Goal: Information Seeking & Learning: Learn about a topic

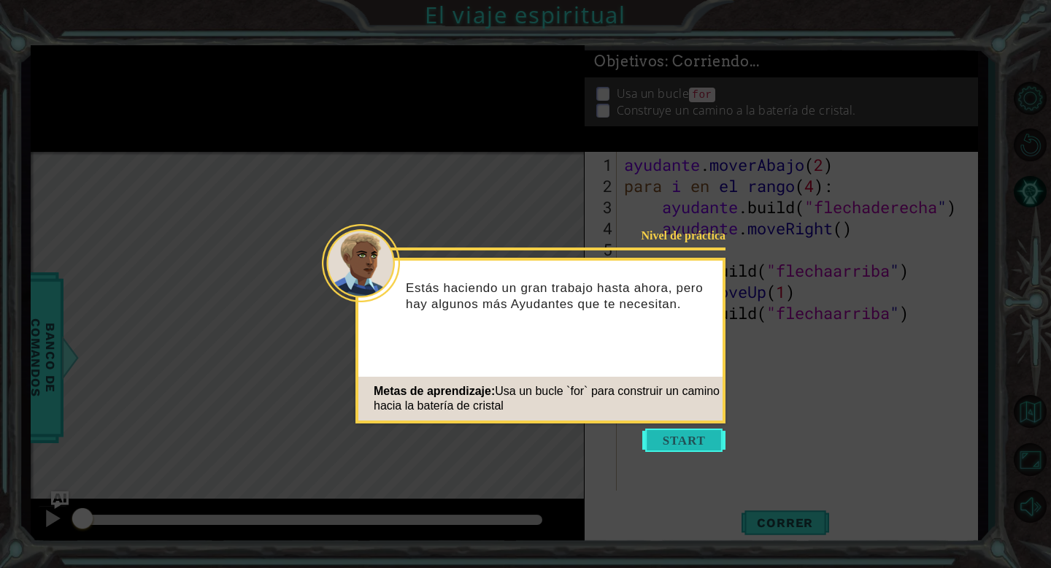
click at [702, 447] on button "Comenzar" at bounding box center [683, 439] width 83 height 23
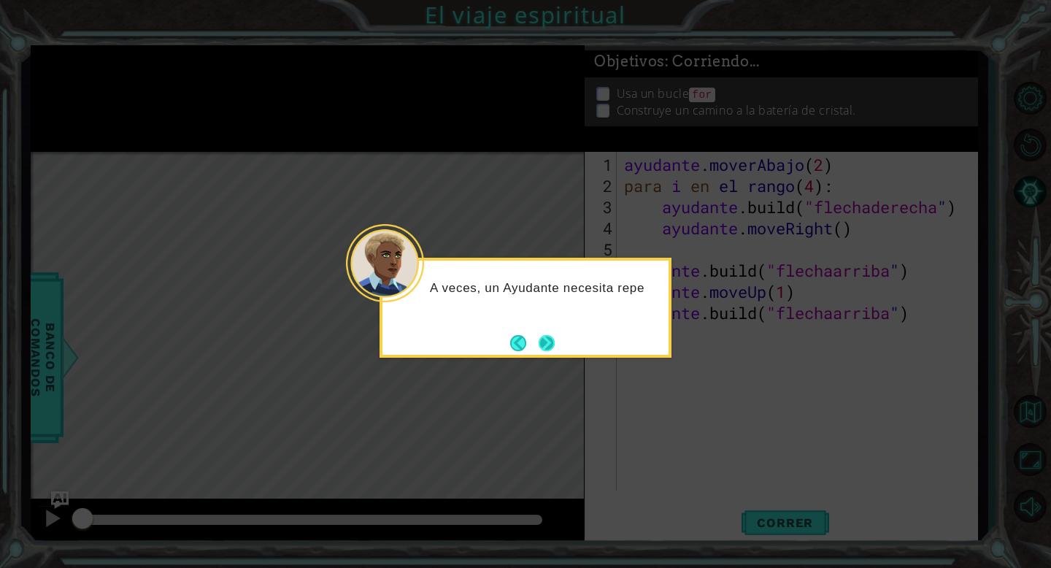
click at [555, 350] on button "Próximo" at bounding box center [547, 343] width 20 height 20
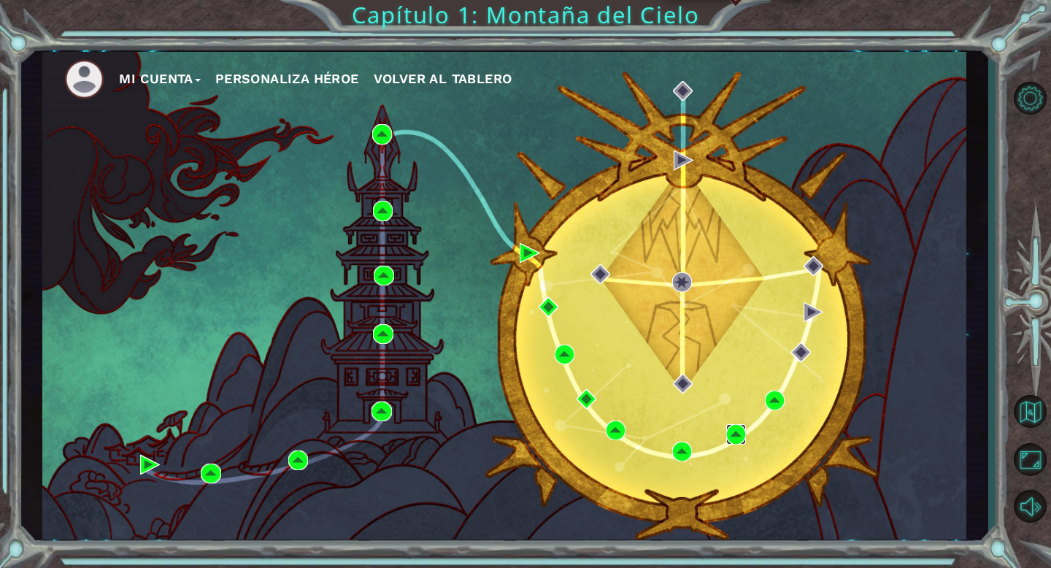
click at [735, 434] on img at bounding box center [736, 434] width 20 height 20
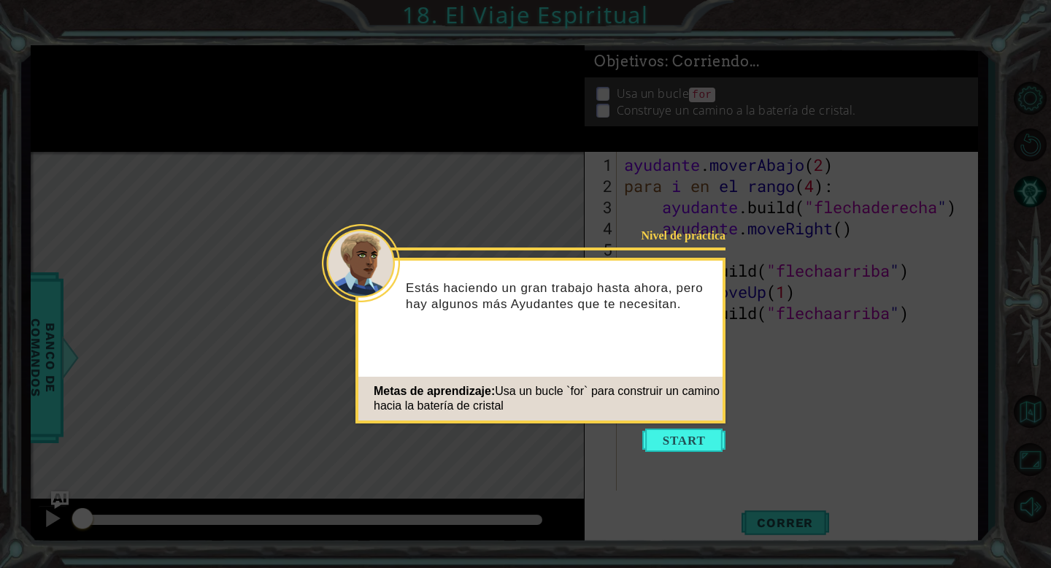
click at [685, 454] on icon at bounding box center [525, 284] width 1051 height 568
click at [687, 444] on button "Comenzar" at bounding box center [683, 439] width 83 height 23
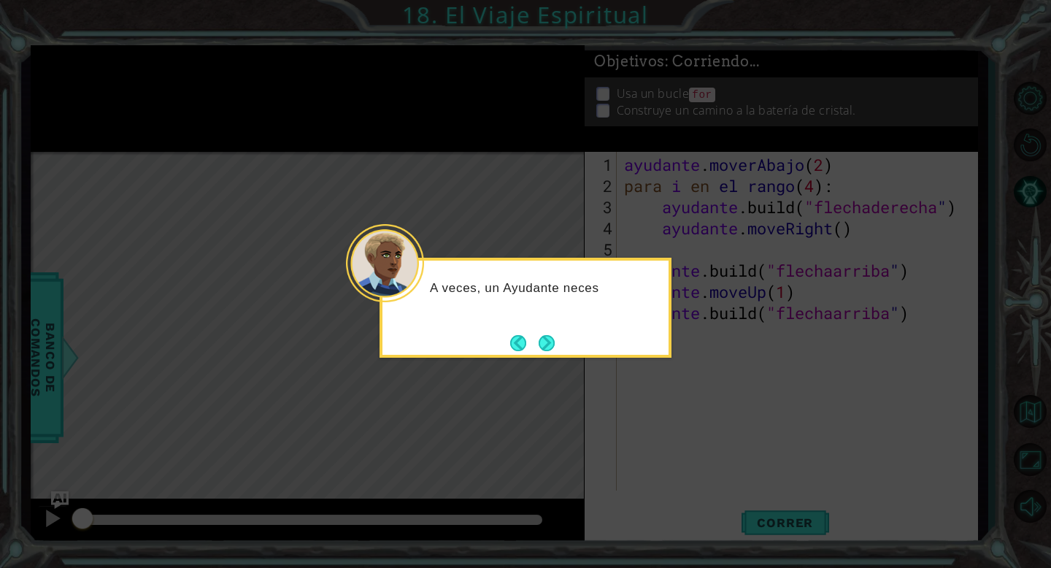
drag, startPoint x: 579, startPoint y: 360, endPoint x: 563, endPoint y: 353, distance: 17.0
click at [563, 353] on body "1 [DEMOGRAPHIC_DATA] XXXXXXXXXXXXXXXXXXXXXXXXXXXXXXXXXXXXXXXXXXXXXXXXXXXXXXXXXX…" at bounding box center [525, 284] width 1051 height 568
click at [552, 347] on button "Próximo" at bounding box center [546, 342] width 27 height 27
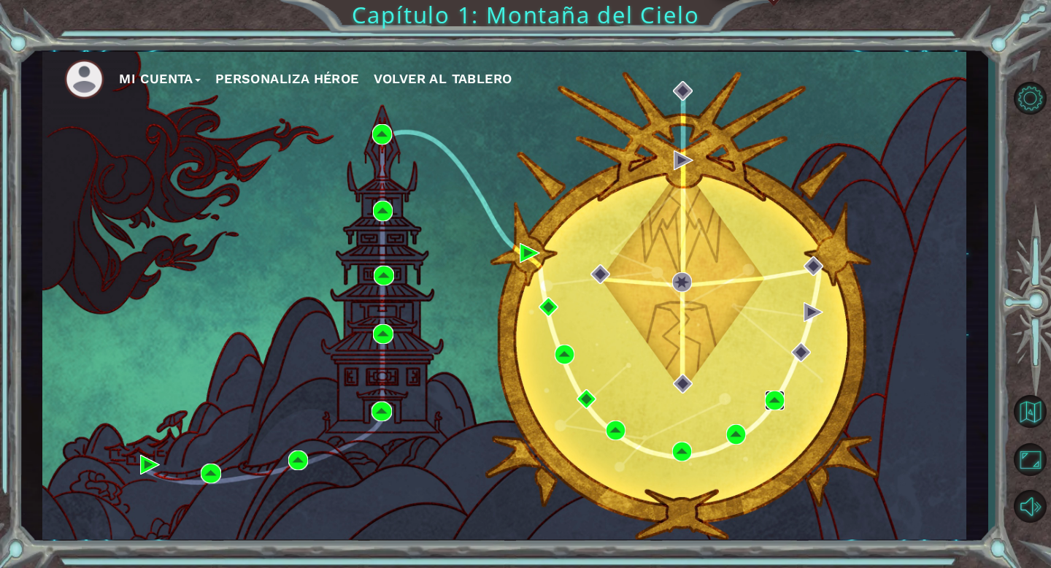
click at [782, 406] on img at bounding box center [775, 400] width 20 height 20
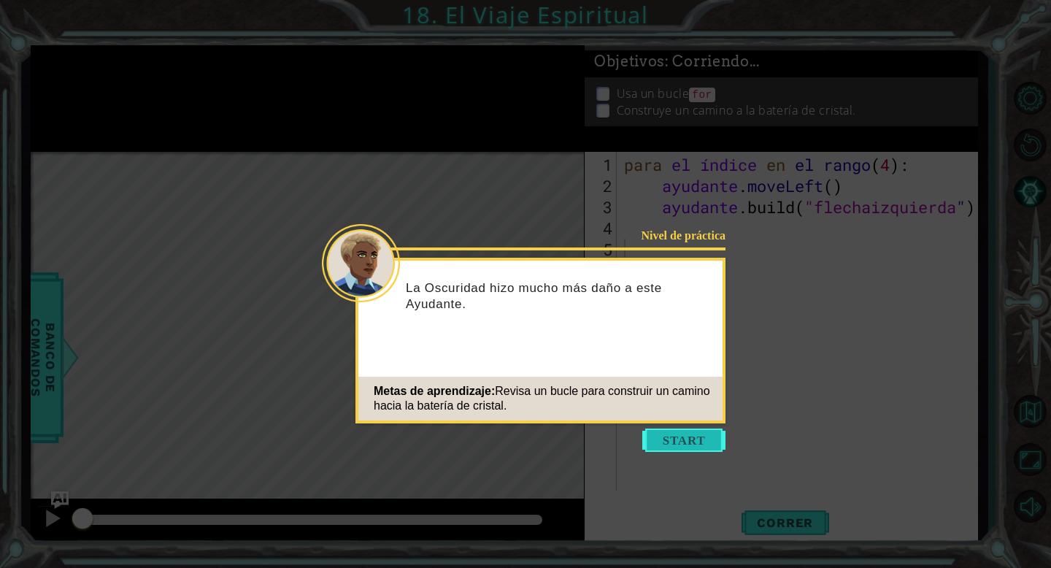
click at [688, 436] on button "Comenzar" at bounding box center [683, 439] width 83 height 23
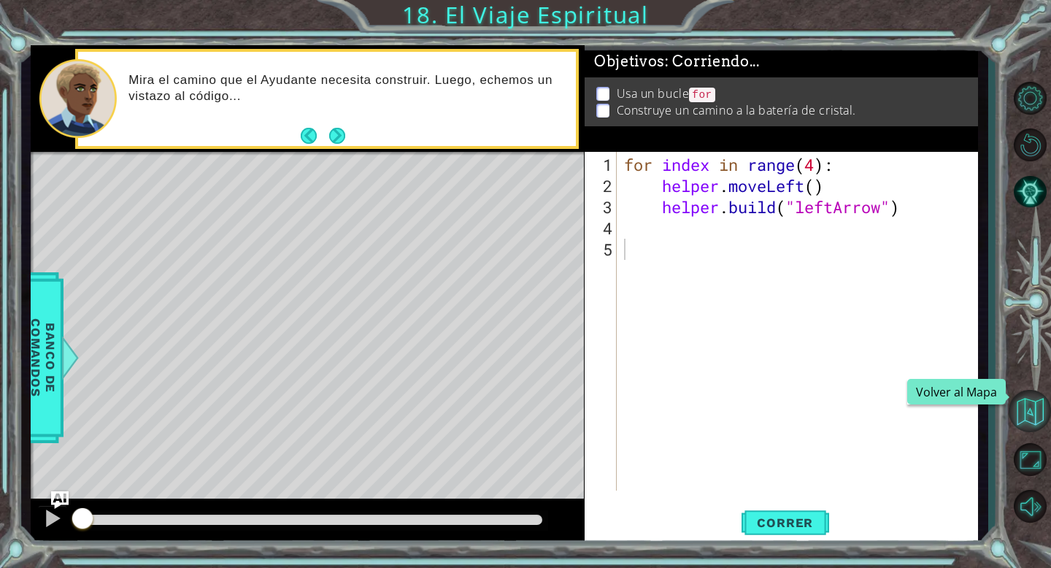
click at [1022, 402] on button "Volver al Mapa" at bounding box center [1030, 411] width 42 height 42
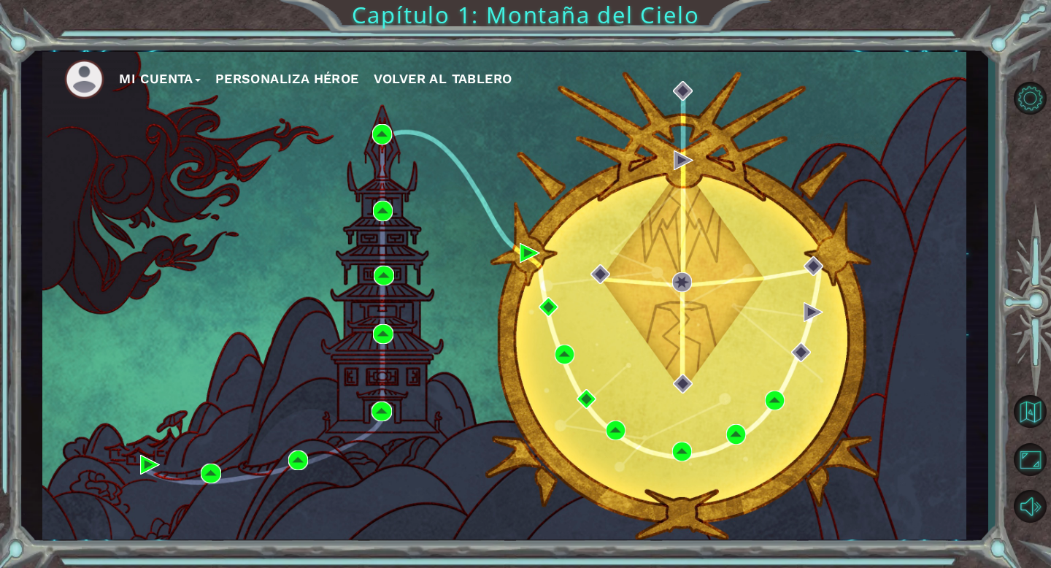
click at [163, 77] on button "Mi Cuenta" at bounding box center [160, 79] width 82 height 22
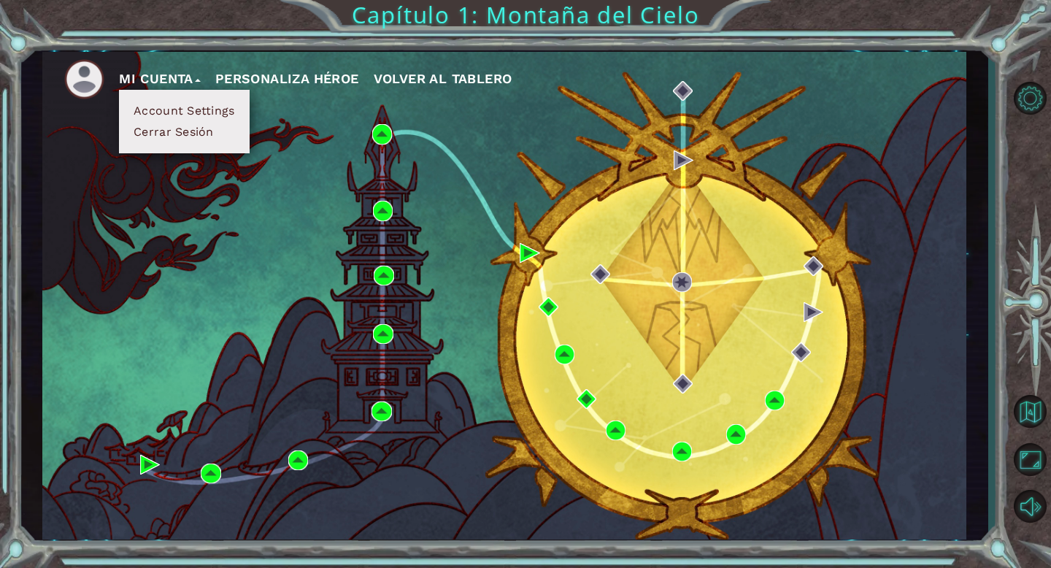
click at [196, 136] on button "Cerrar Sesión" at bounding box center [173, 132] width 89 height 16
